Goal: Check status

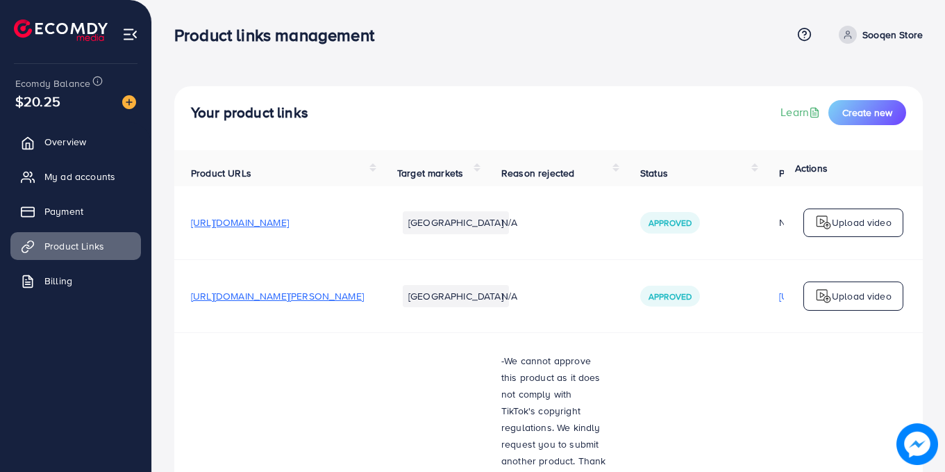
click at [366, 165] on th "Product URLs" at bounding box center [277, 168] width 206 height 36
click at [426, 97] on div "Your product links Learn Create new" at bounding box center [548, 118] width 749 height 64
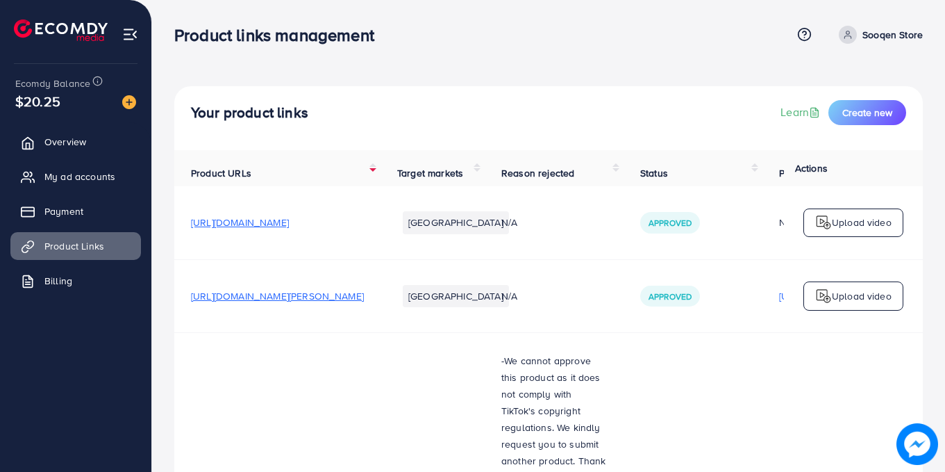
click at [426, 97] on div "Your product links Learn Create new" at bounding box center [548, 118] width 749 height 64
click at [574, 172] on span "Reason rejected" at bounding box center [537, 173] width 73 height 14
click at [485, 167] on th "Target markets" at bounding box center [433, 168] width 104 height 36
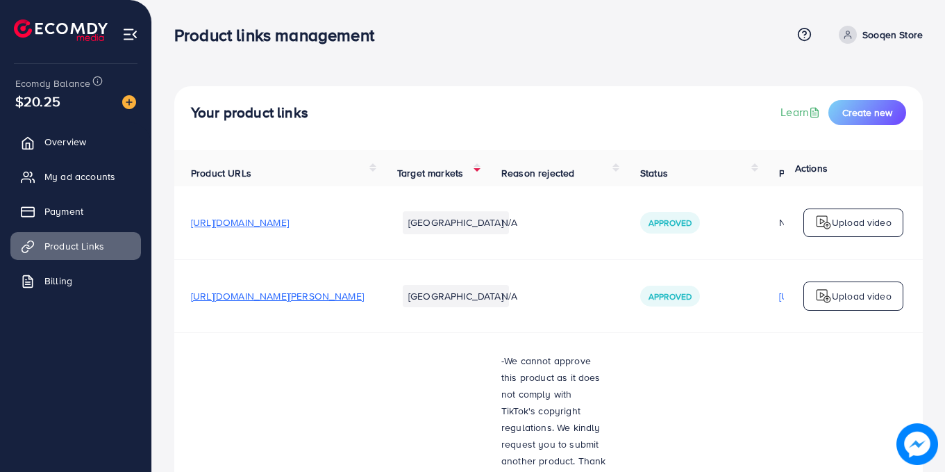
click at [739, 173] on th "Status" at bounding box center [693, 168] width 139 height 36
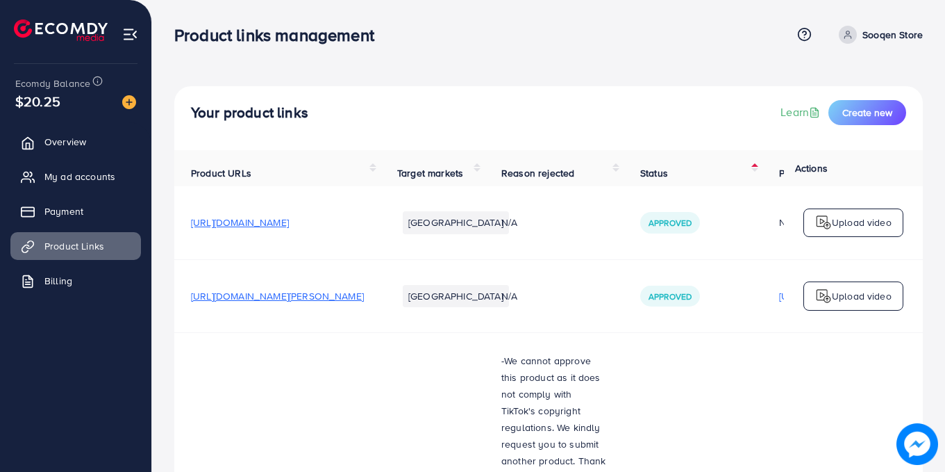
click at [739, 173] on th "Status" at bounding box center [693, 168] width 139 height 36
click at [815, 171] on span "Actions" at bounding box center [811, 168] width 33 height 14
click at [688, 131] on div "Your product links Learn Create new" at bounding box center [548, 118] width 749 height 64
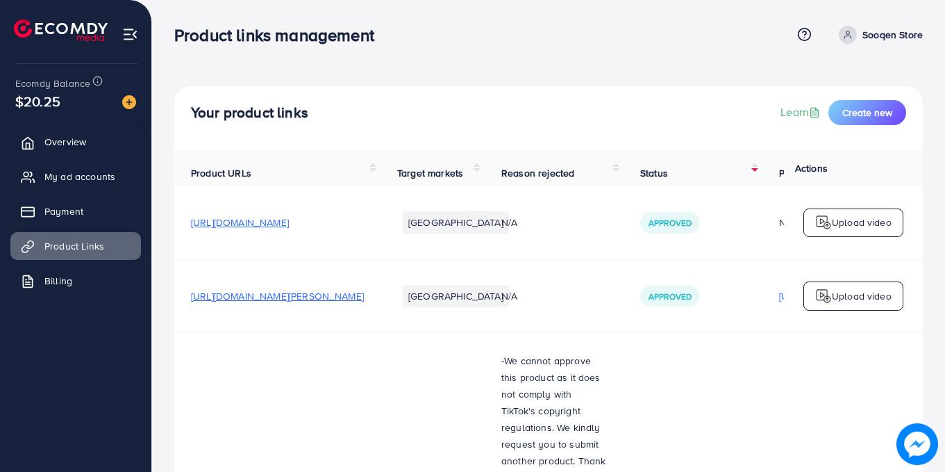
click at [709, 183] on th "Status" at bounding box center [693, 168] width 139 height 36
click at [588, 133] on div "Your product links Learn Create new" at bounding box center [548, 118] width 749 height 64
